Goal: Book appointment/travel/reservation

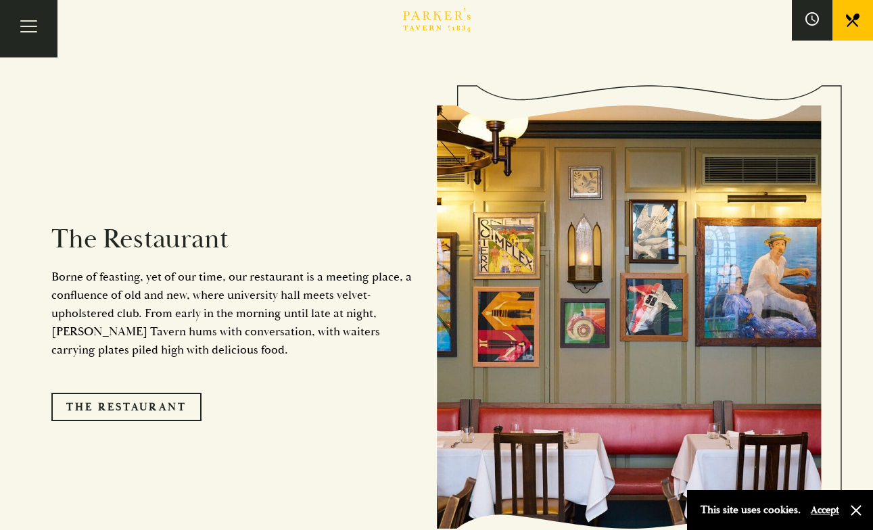
scroll to position [1032, 0]
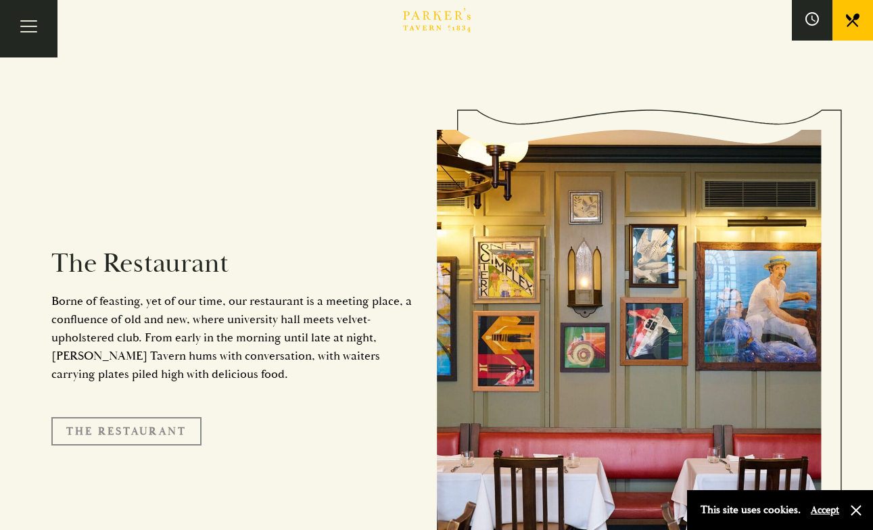
click at [164, 417] on link "The Restaurant" at bounding box center [126, 431] width 150 height 28
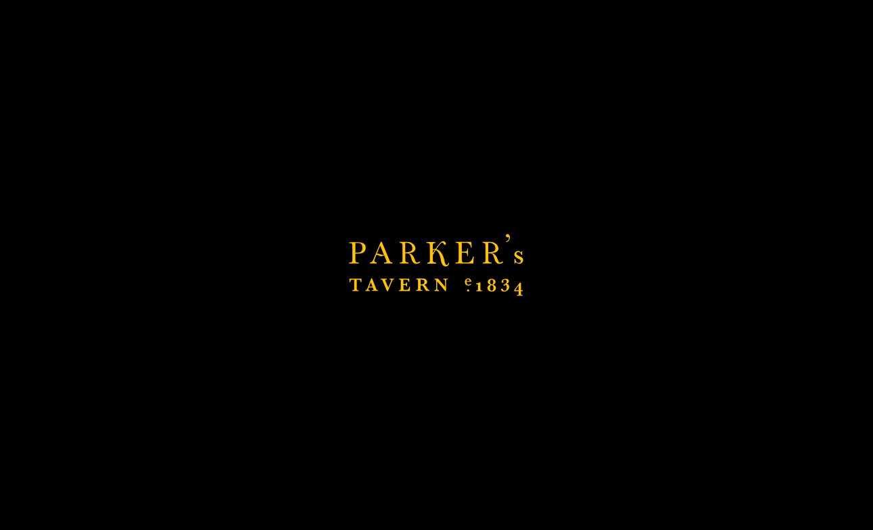
scroll to position [1057, 0]
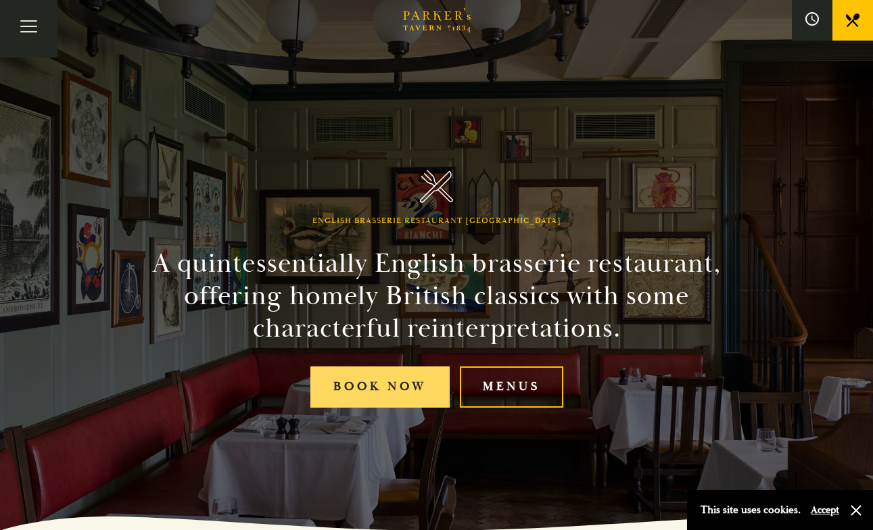
click at [418, 394] on link "Book Now" at bounding box center [380, 387] width 139 height 41
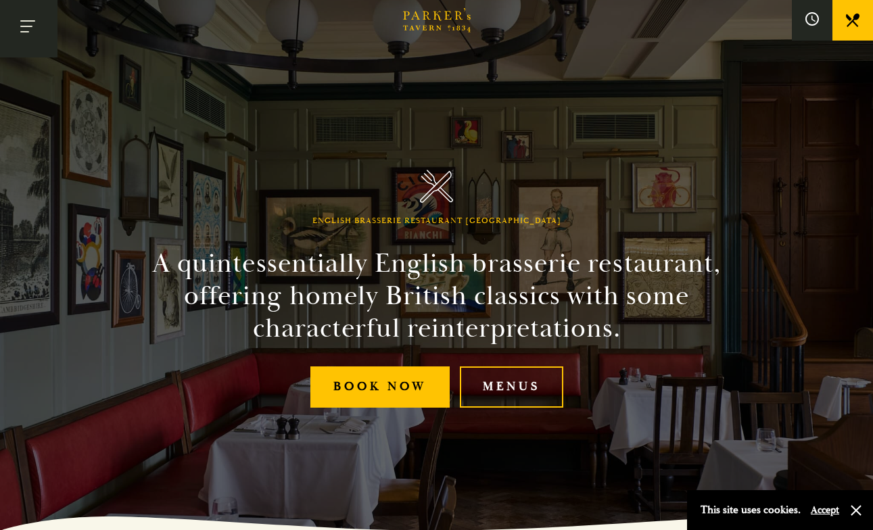
click at [30, 26] on button "Toggle navigation" at bounding box center [29, 29] width 58 height 58
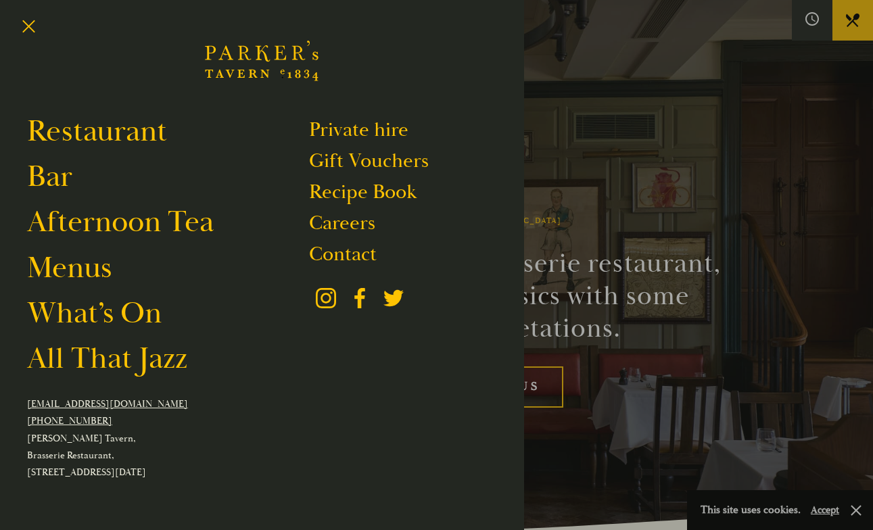
click at [624, 203] on div at bounding box center [436, 265] width 873 height 530
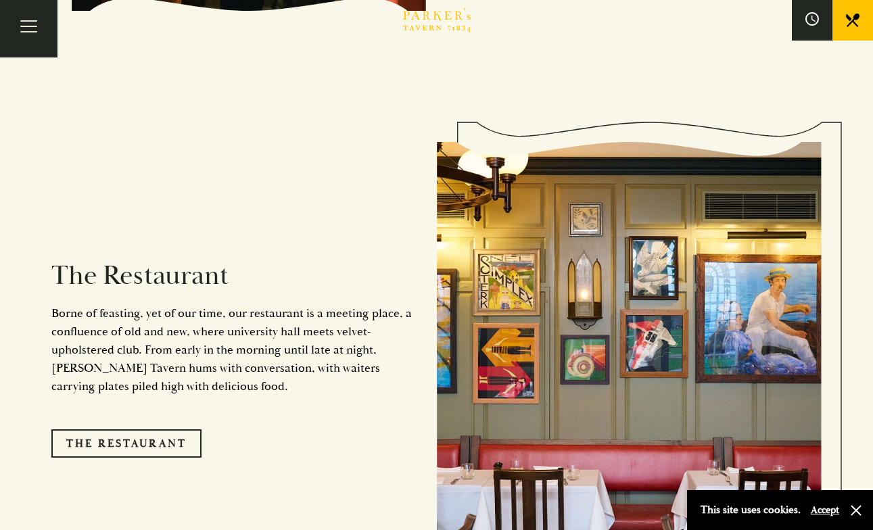
scroll to position [1059, 0]
